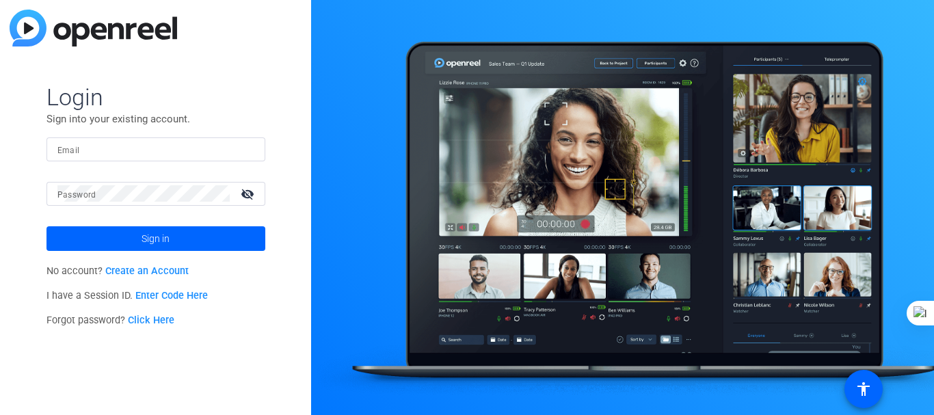
click at [149, 148] on input "Email" at bounding box center [155, 149] width 197 height 16
click at [105, 146] on input "Email" at bounding box center [155, 149] width 197 height 16
type input "[EMAIL_ADDRESS][DOMAIN_NAME]"
click at [250, 199] on mat-icon "visibility_off" at bounding box center [248, 194] width 33 height 20
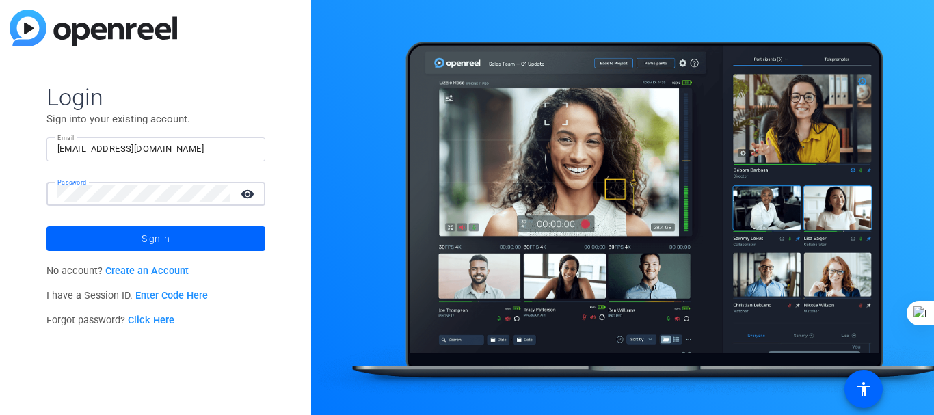
click at [247, 199] on mat-icon "visibility" at bounding box center [248, 194] width 33 height 20
click at [247, 199] on mat-icon "visibility_off" at bounding box center [248, 194] width 33 height 20
click at [155, 271] on link "Create an Account" at bounding box center [146, 271] width 83 height 12
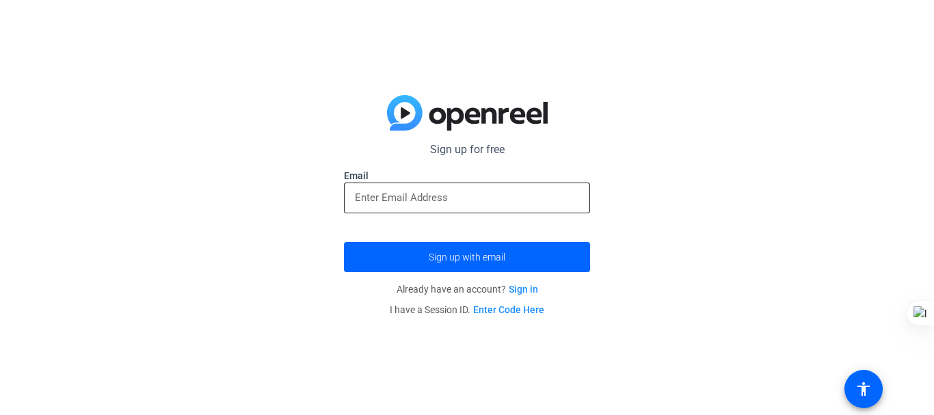
click at [383, 197] on input "email" at bounding box center [467, 197] width 224 height 16
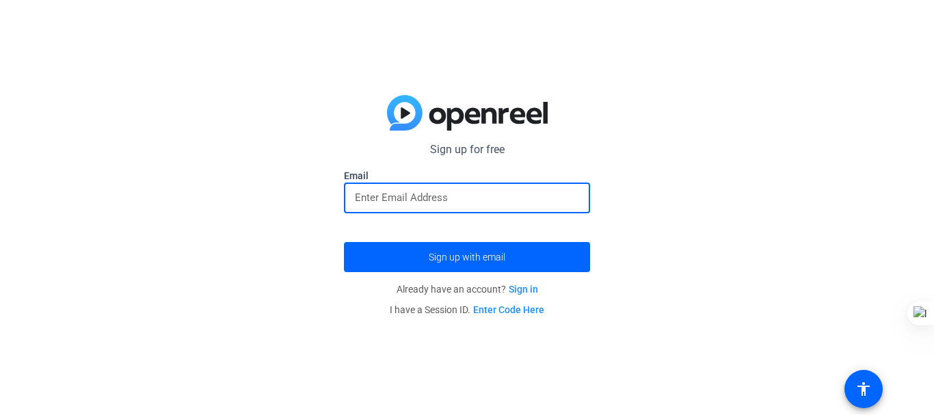
click at [405, 197] on input "email" at bounding box center [467, 197] width 224 height 16
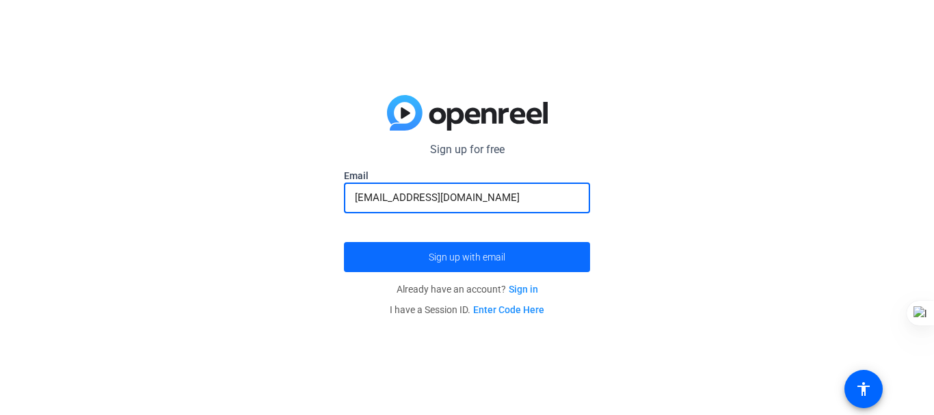
type input "[EMAIL_ADDRESS][DOMAIN_NAME]"
click at [469, 257] on span "Sign up with email" at bounding box center [467, 257] width 77 height 0
